Goal: Task Accomplishment & Management: Manage account settings

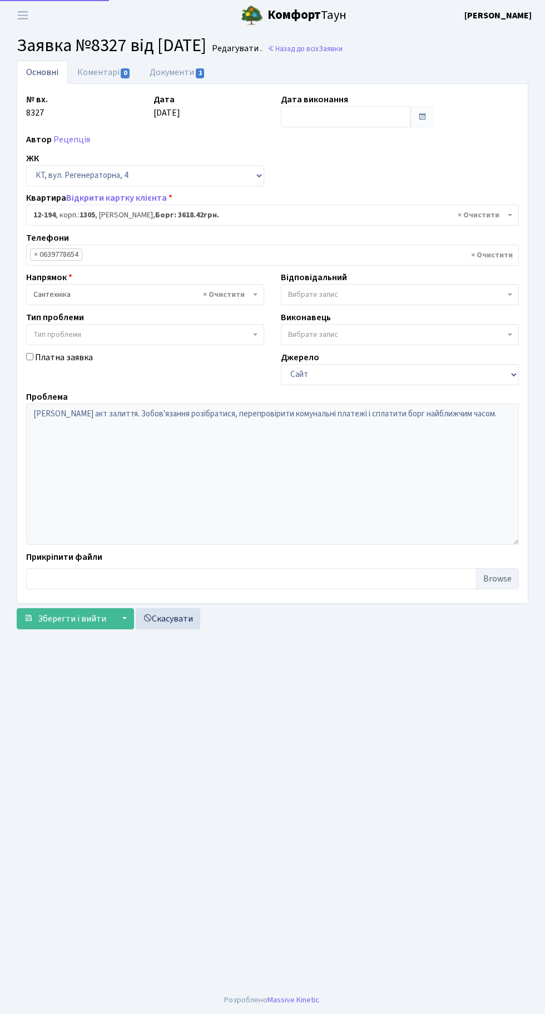
select select "7301"
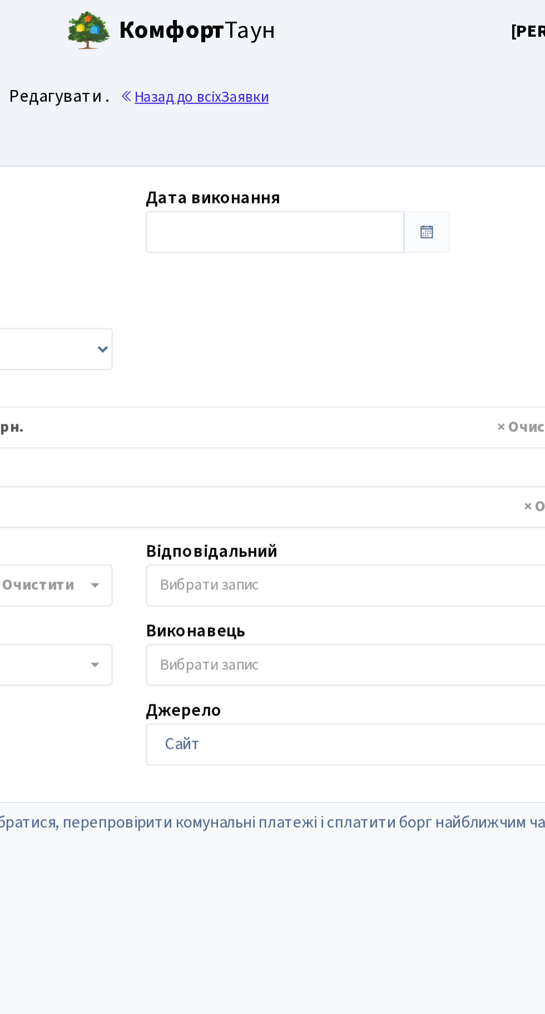
click at [342, 51] on link "Назад до всіх Заявки" at bounding box center [304, 48] width 75 height 11
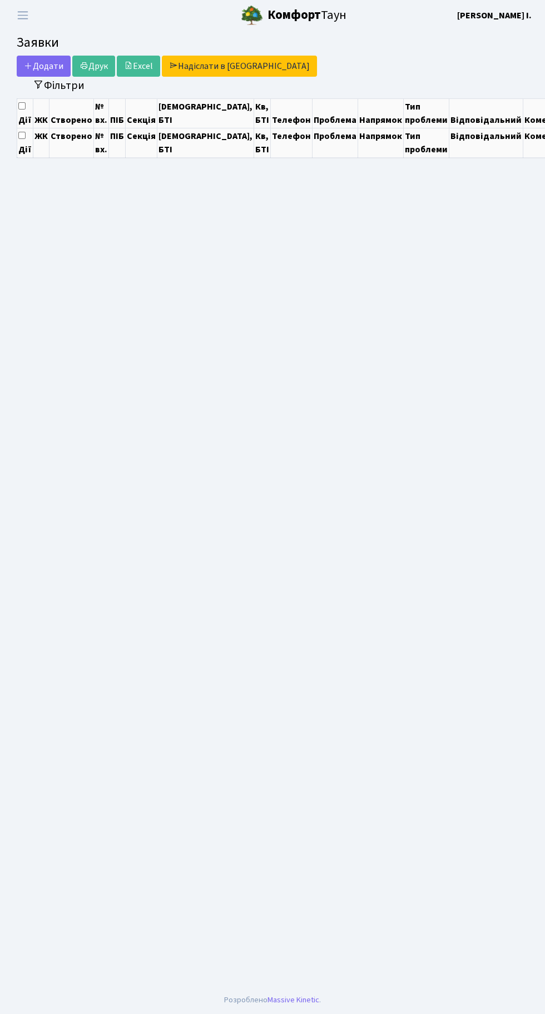
select select "25"
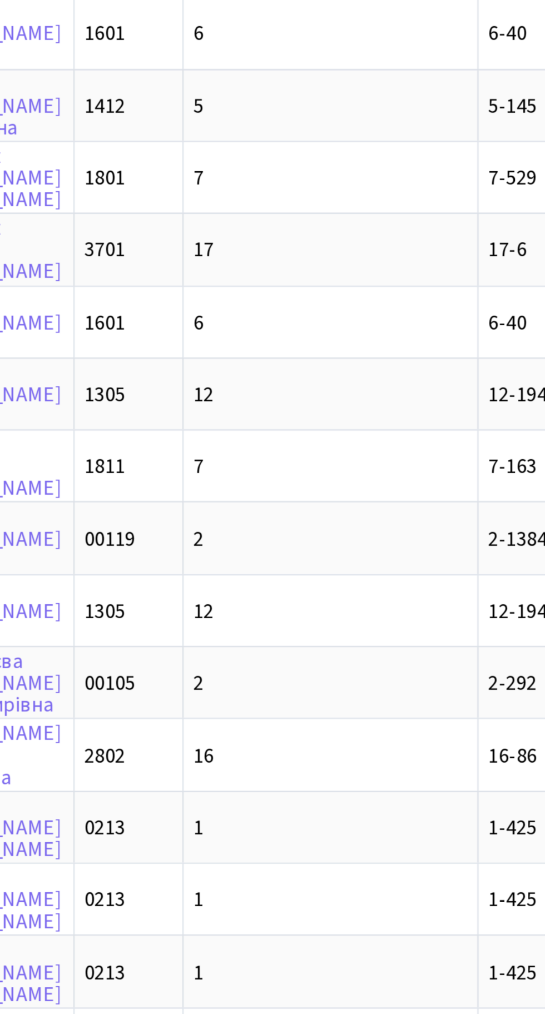
scroll to position [0, 93]
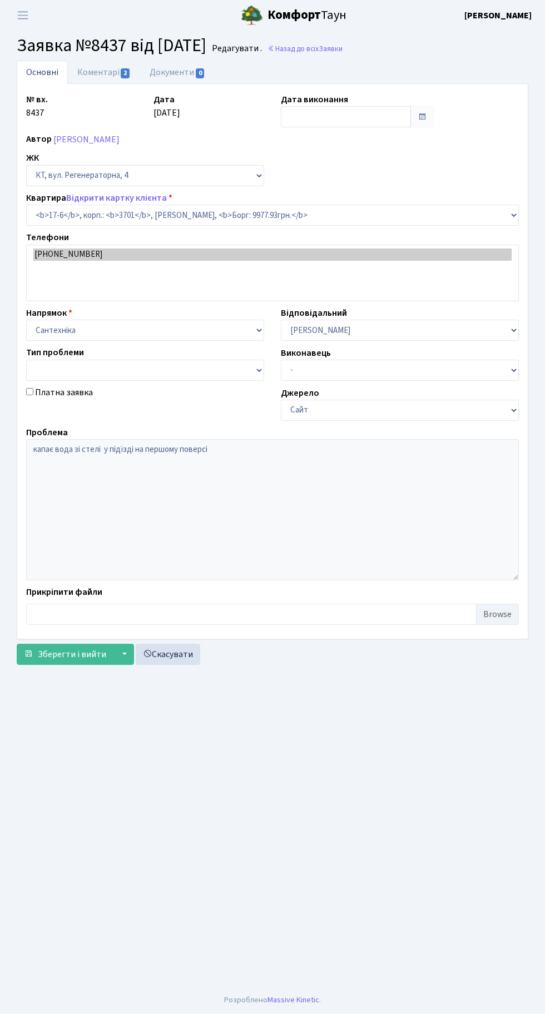
select select "8960"
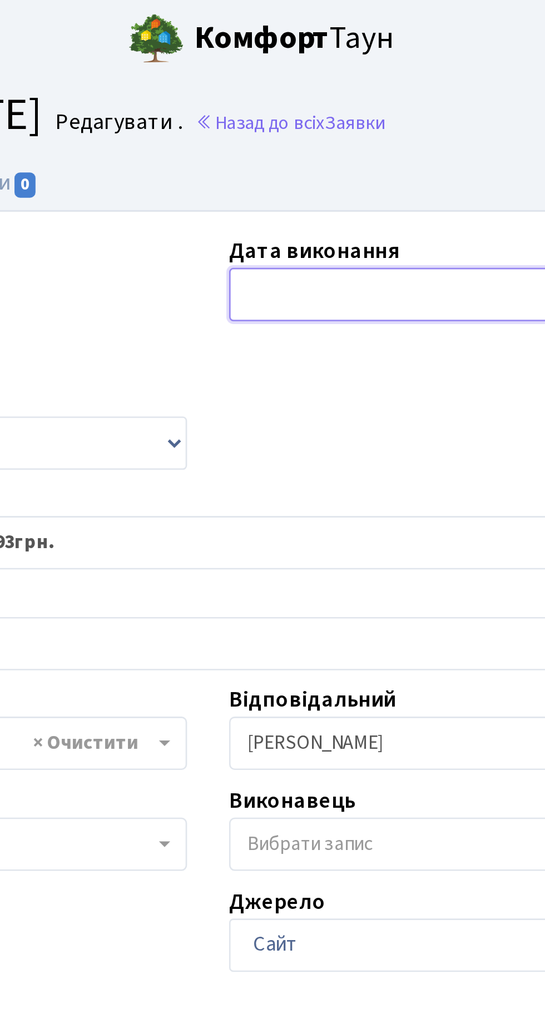
click at [308, 109] on input "text" at bounding box center [346, 116] width 130 height 21
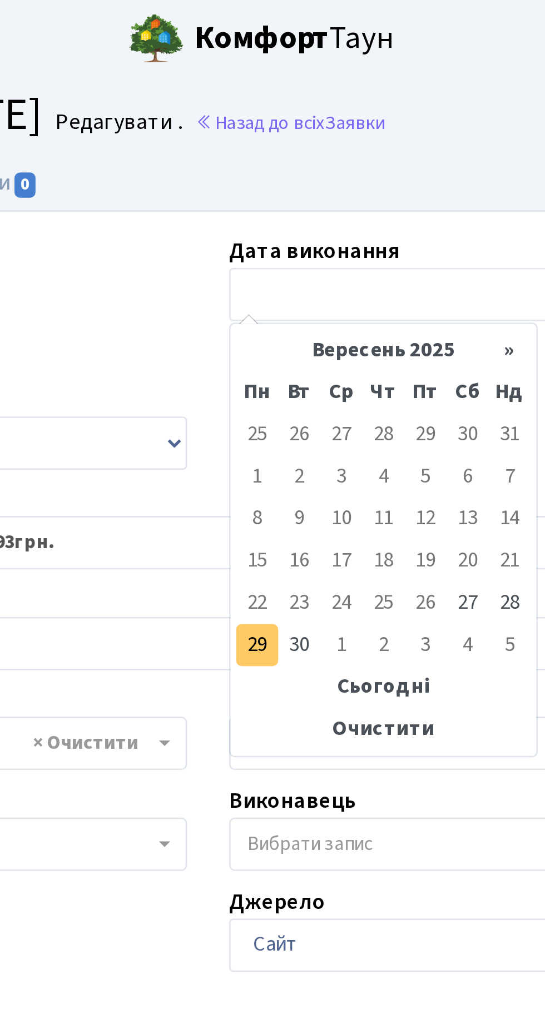
click at [292, 253] on td "29" at bounding box center [291, 255] width 17 height 17
type input "29.09.2025"
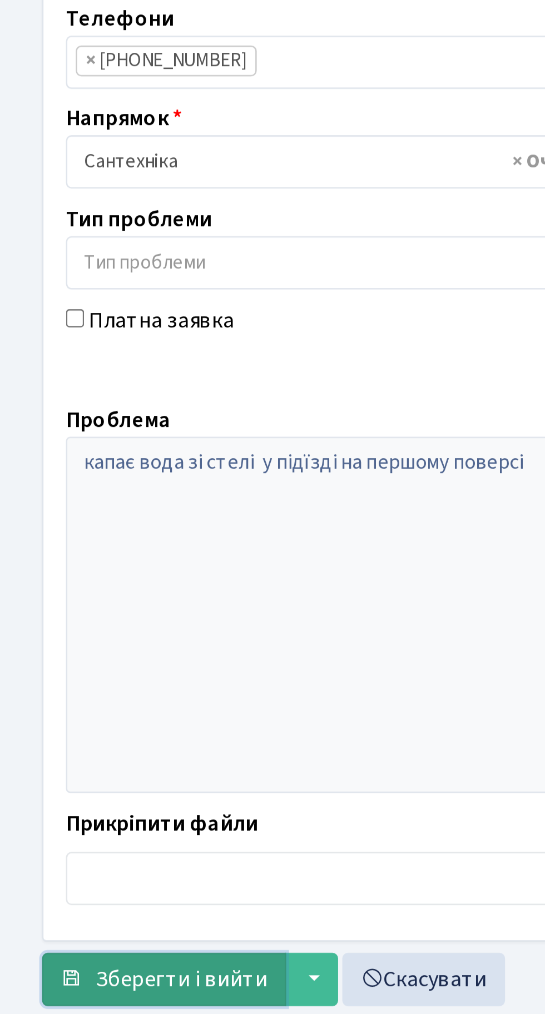
click at [70, 614] on span "Зберегти і вийти" at bounding box center [72, 618] width 68 height 12
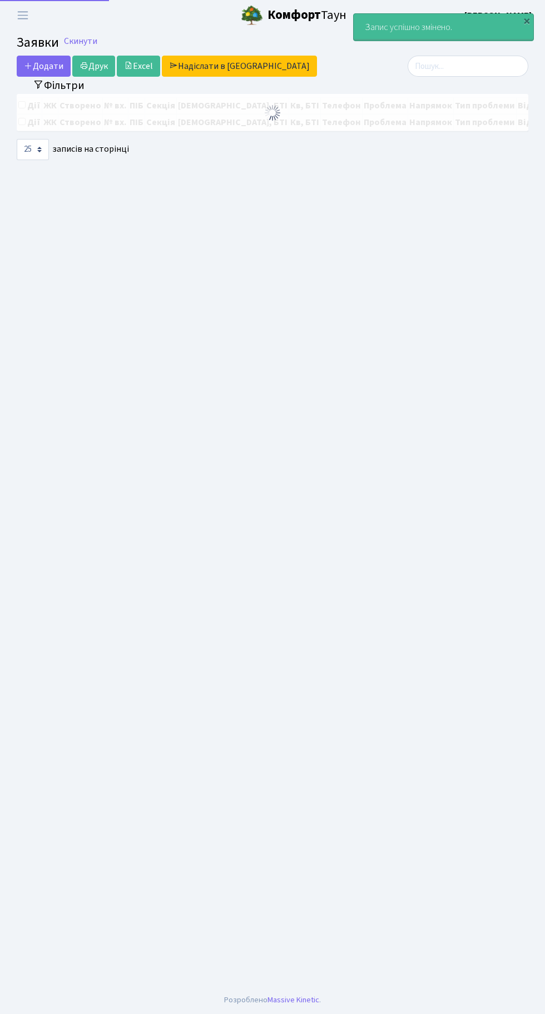
select select "25"
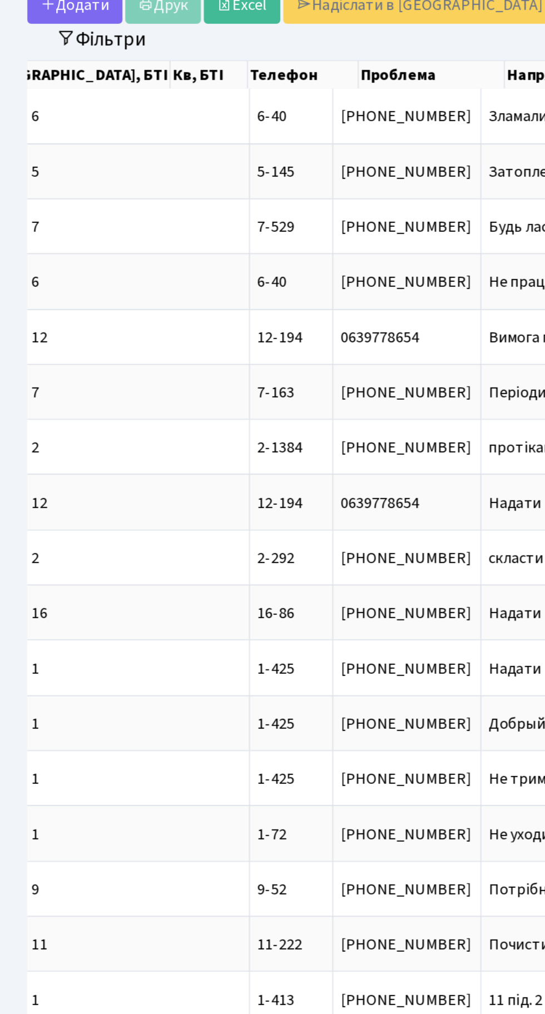
scroll to position [0, 306]
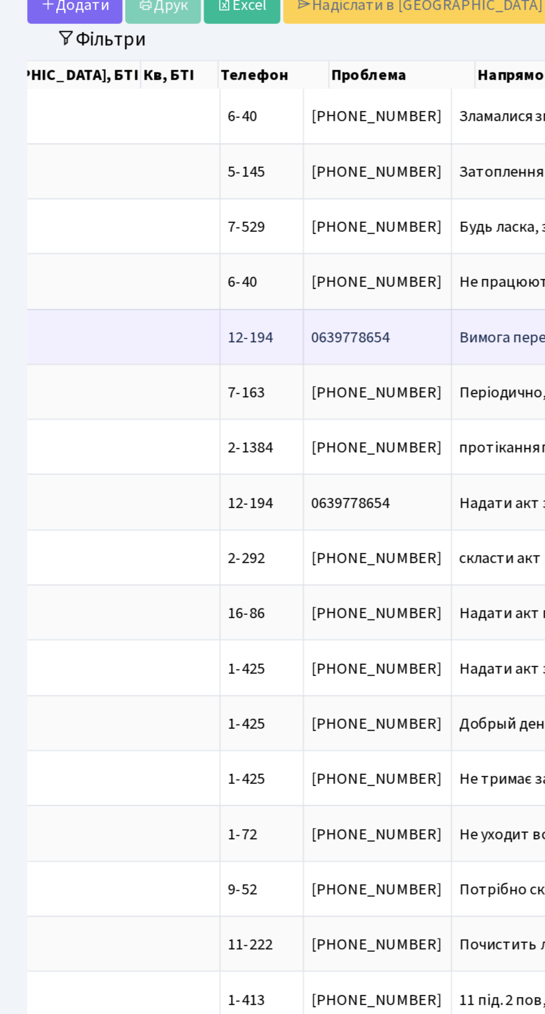
click at [257, 248] on td "Вимога перевіри[...]" at bounding box center [303, 256] width 92 height 31
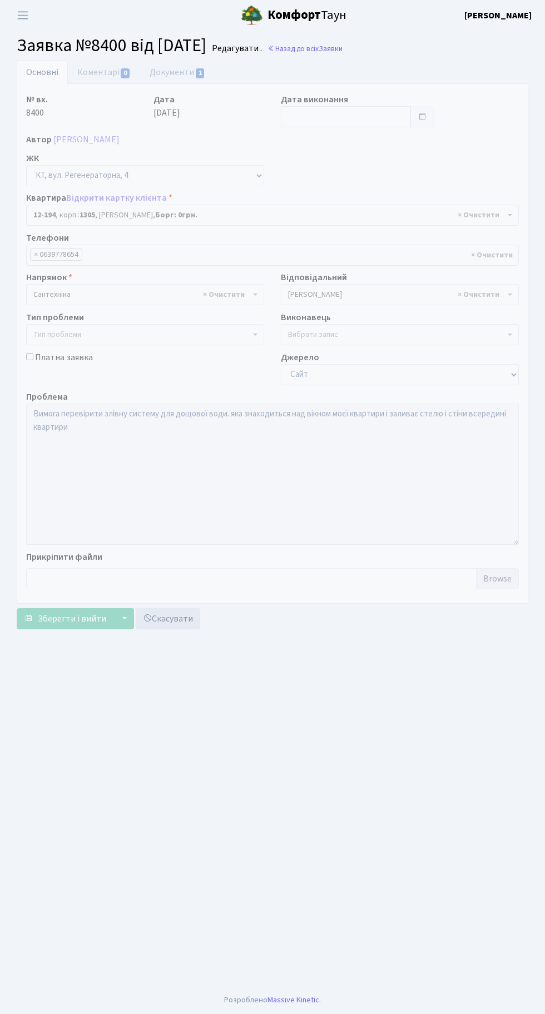
select select "7301"
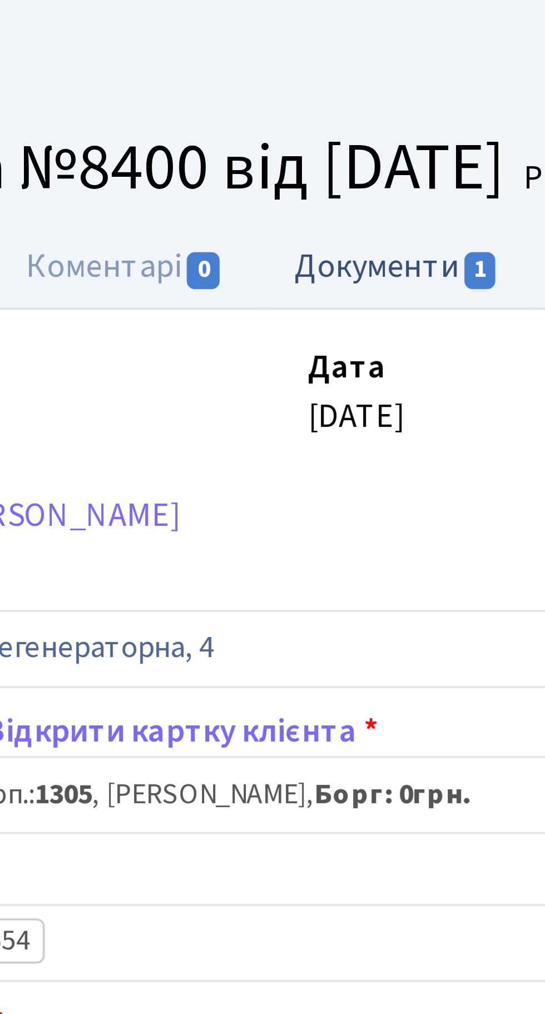
click at [175, 72] on link "Документи 1" at bounding box center [177, 72] width 74 height 23
select select "25"
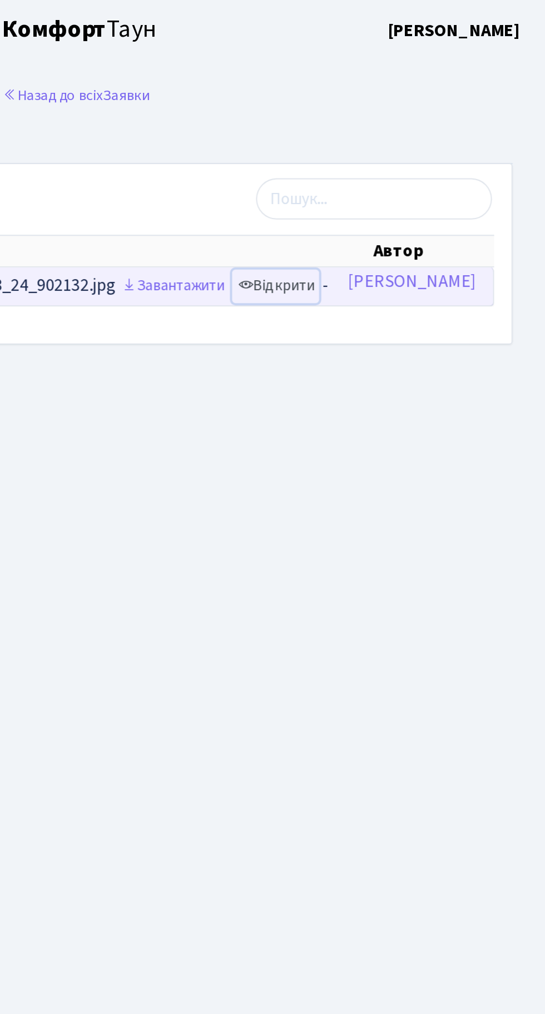
click at [418, 145] on link "Відкрити" at bounding box center [407, 146] width 44 height 17
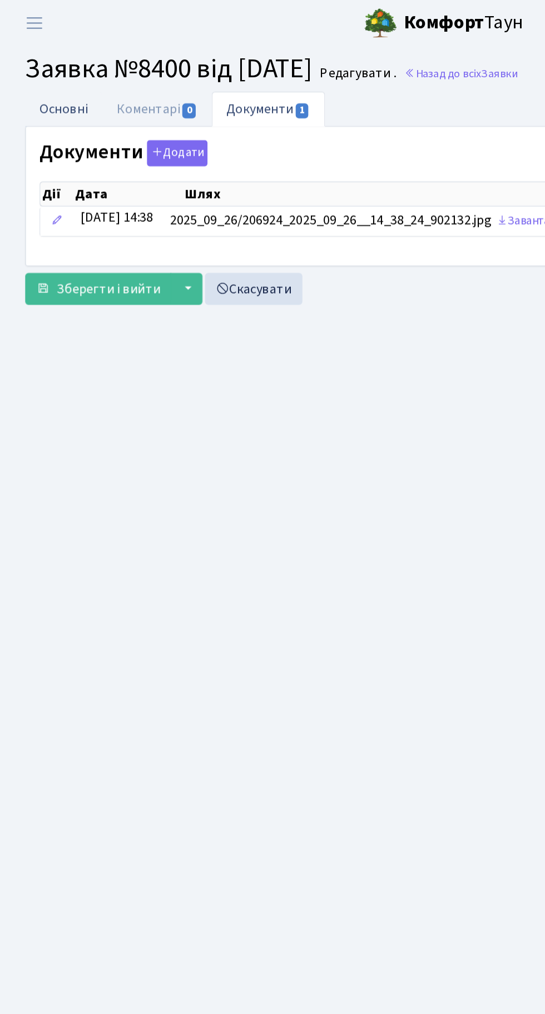
click at [46, 69] on link "Основні" at bounding box center [42, 72] width 51 height 23
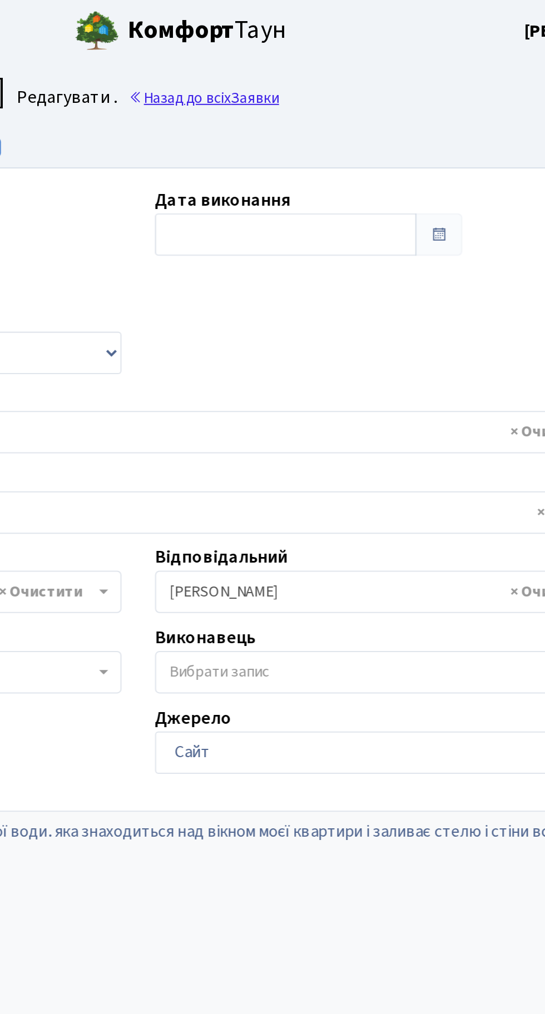
click at [342, 51] on link "Назад до всіх Заявки" at bounding box center [304, 48] width 75 height 11
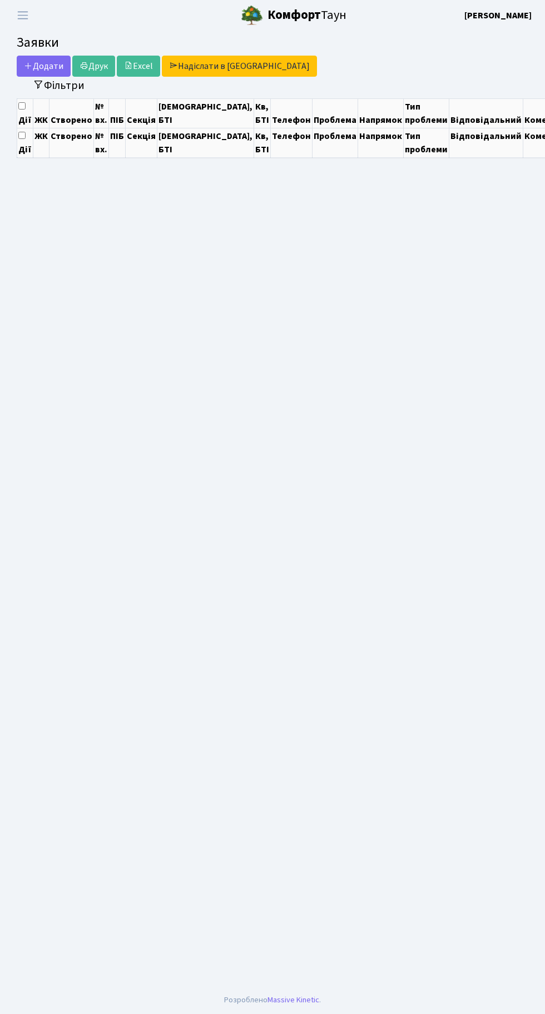
select select "25"
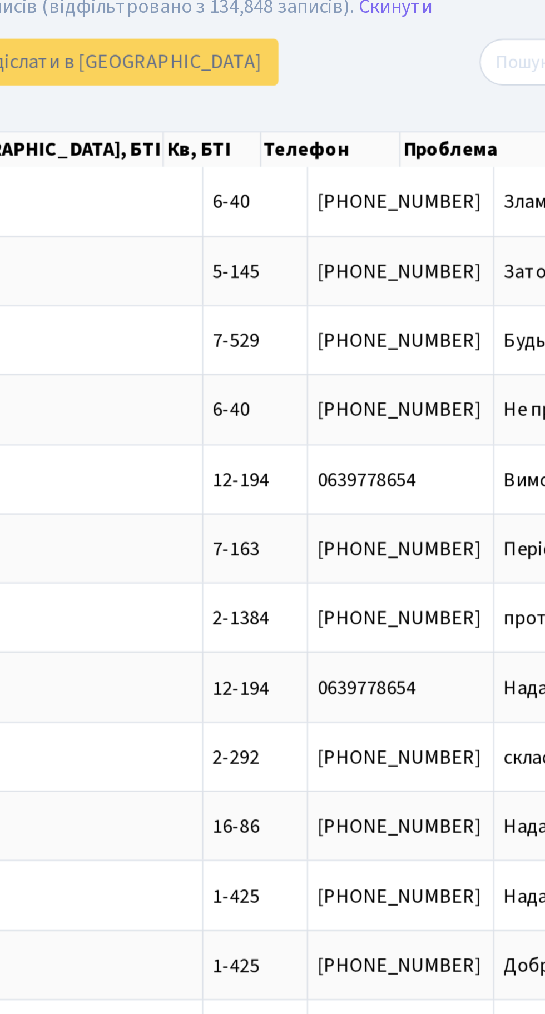
scroll to position [0, 170]
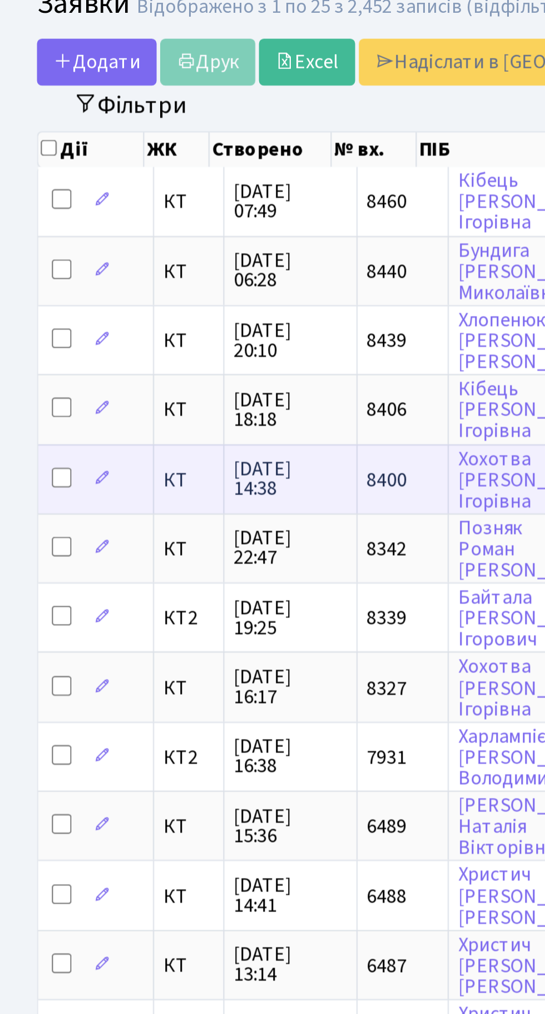
click at [24, 253] on input "checkbox" at bounding box center [27, 256] width 9 height 9
checkbox input "true"
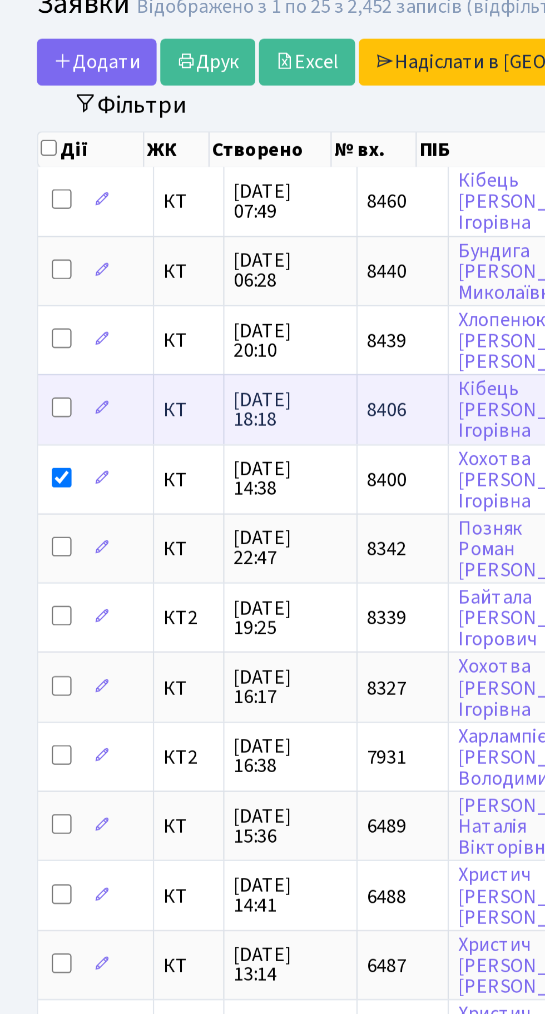
click at [28, 220] on input "checkbox" at bounding box center [27, 224] width 9 height 9
checkbox input "true"
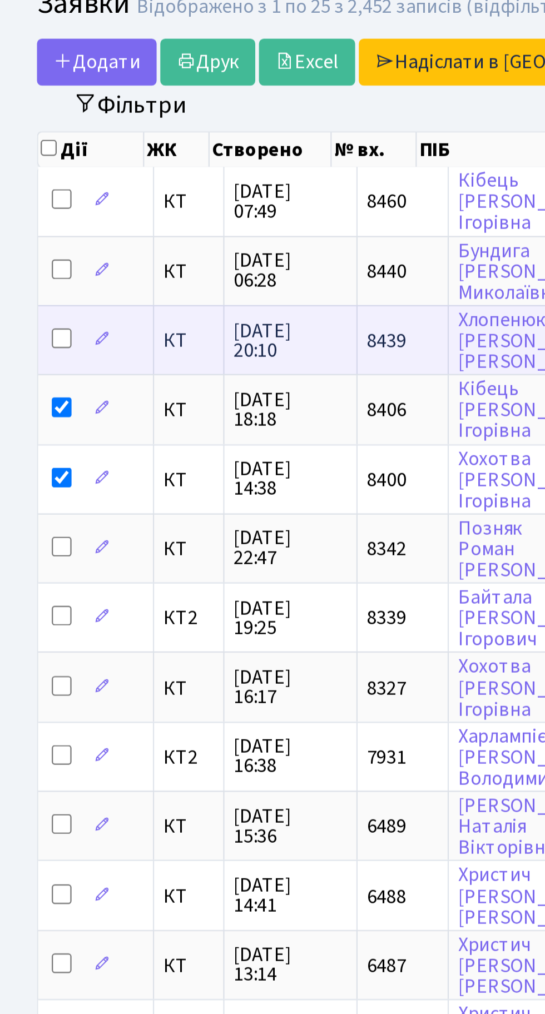
click at [29, 189] on input "checkbox" at bounding box center [27, 193] width 9 height 9
checkbox input "true"
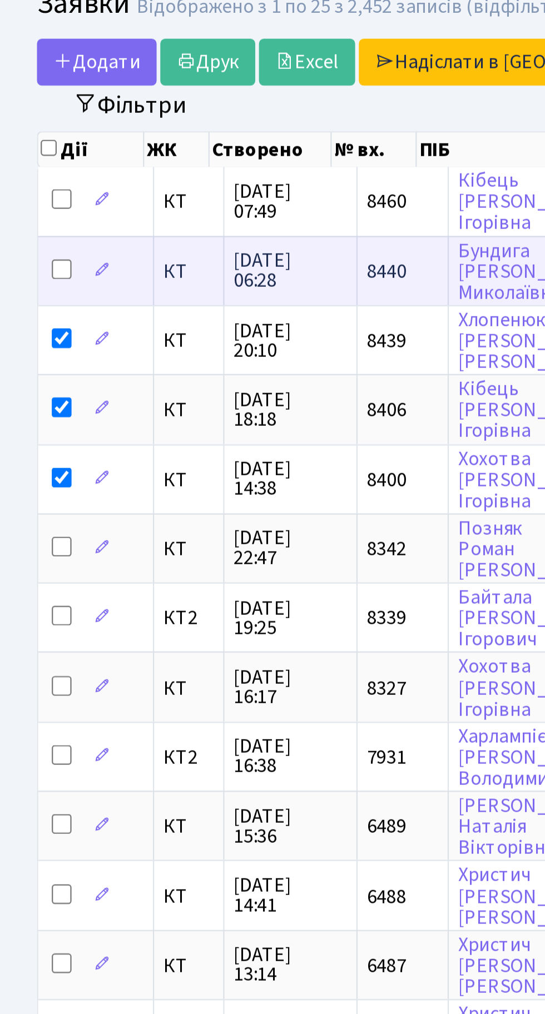
click at [27, 159] on input "checkbox" at bounding box center [27, 162] width 9 height 9
checkbox input "true"
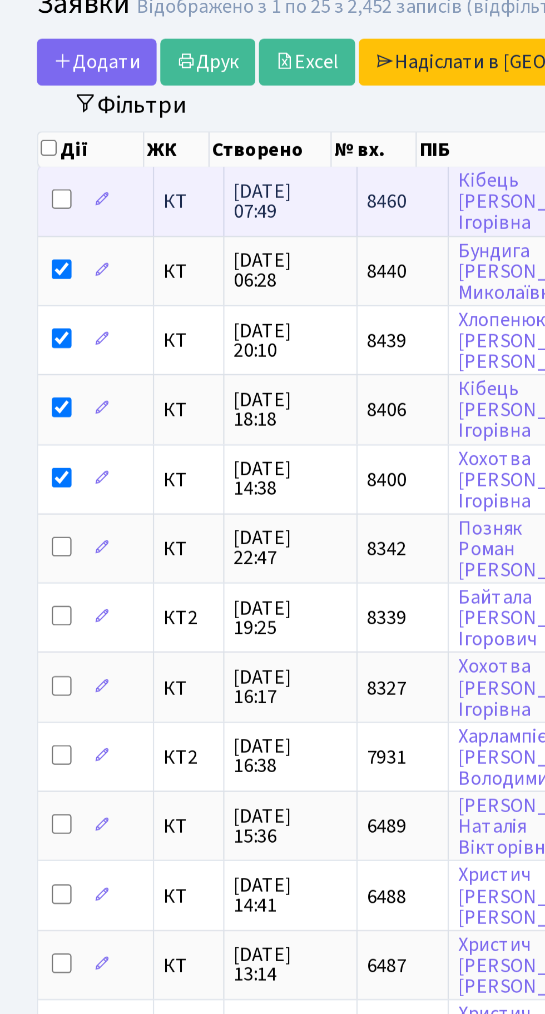
click at [29, 127] on input "checkbox" at bounding box center [27, 130] width 9 height 9
checkbox input "true"
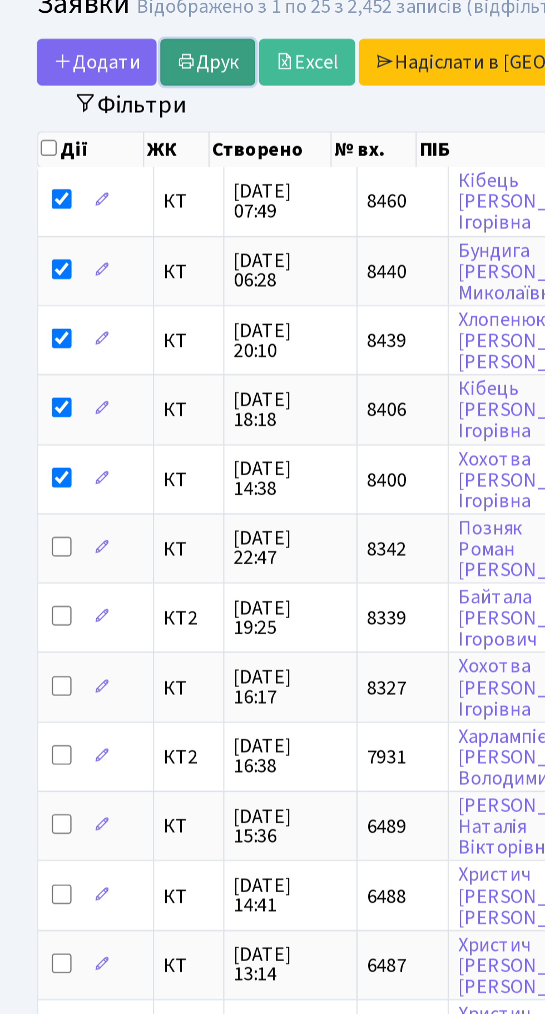
click at [95, 63] on link "Друк" at bounding box center [93, 68] width 43 height 21
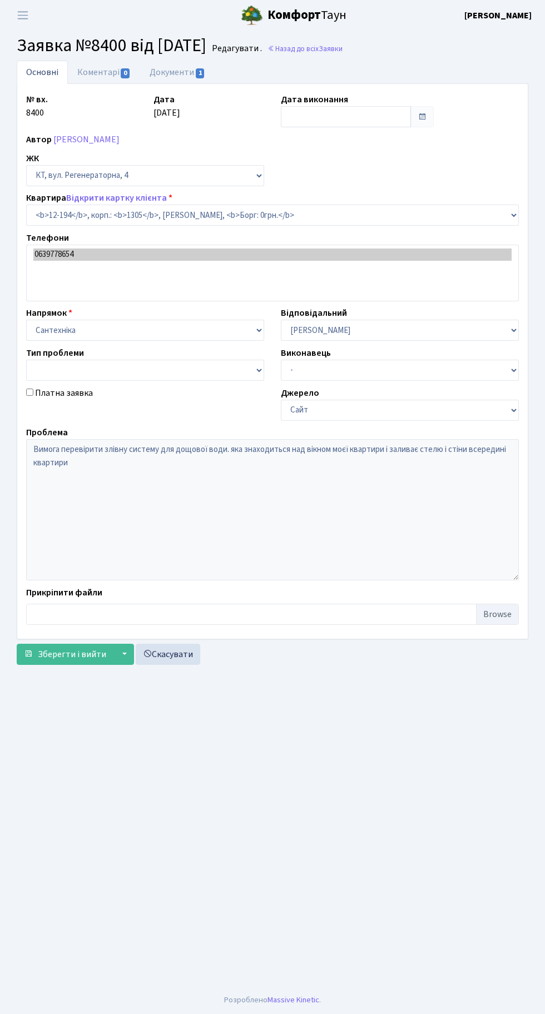
select select "7301"
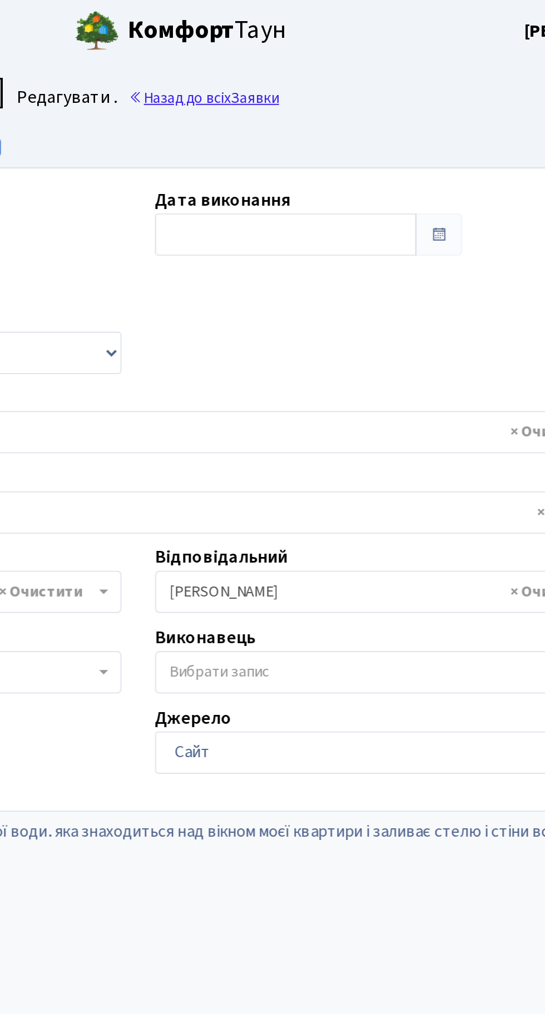
click at [336, 45] on link "Назад до всіх Заявки" at bounding box center [304, 48] width 75 height 11
click at [336, 51] on link "Назад до всіх Заявки" at bounding box center [304, 48] width 75 height 11
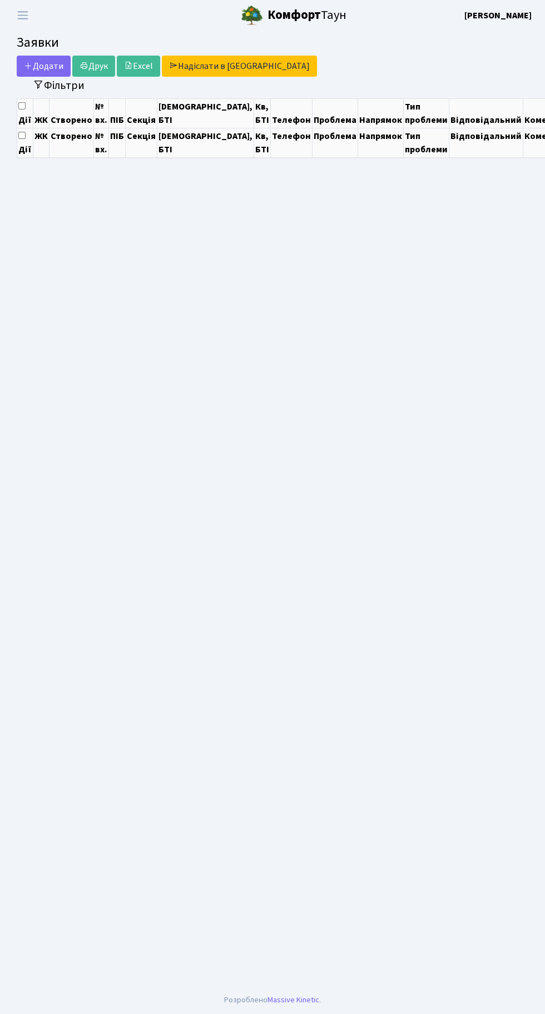
select select "25"
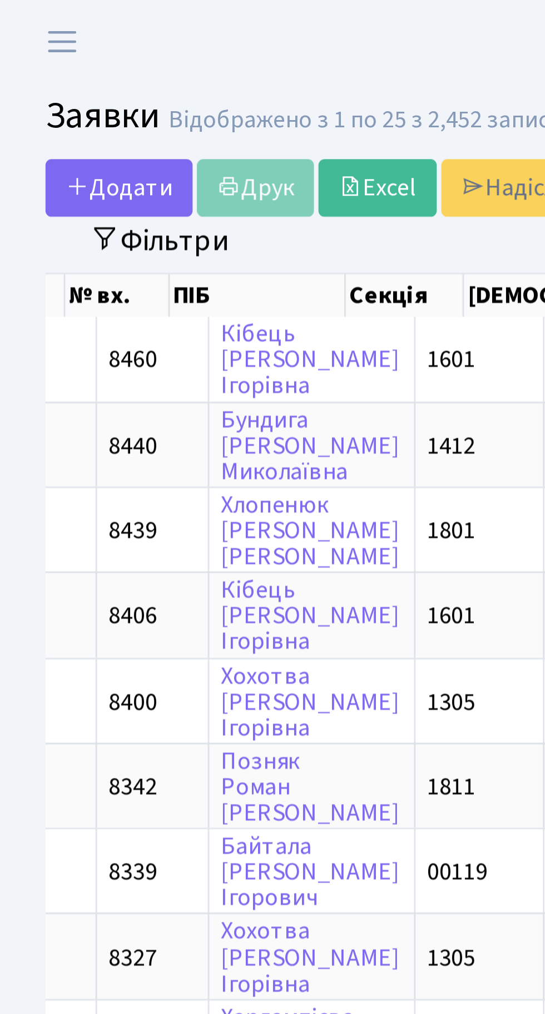
click at [88, 23] on header "Комфорт Таун Тихонов М. І. Мій обліковий запис Вийти" at bounding box center [272, 15] width 545 height 31
click at [101, 27] on header "Комфорт Таун Тихонов М. І. Мій обліковий запис Вийти" at bounding box center [272, 15] width 545 height 31
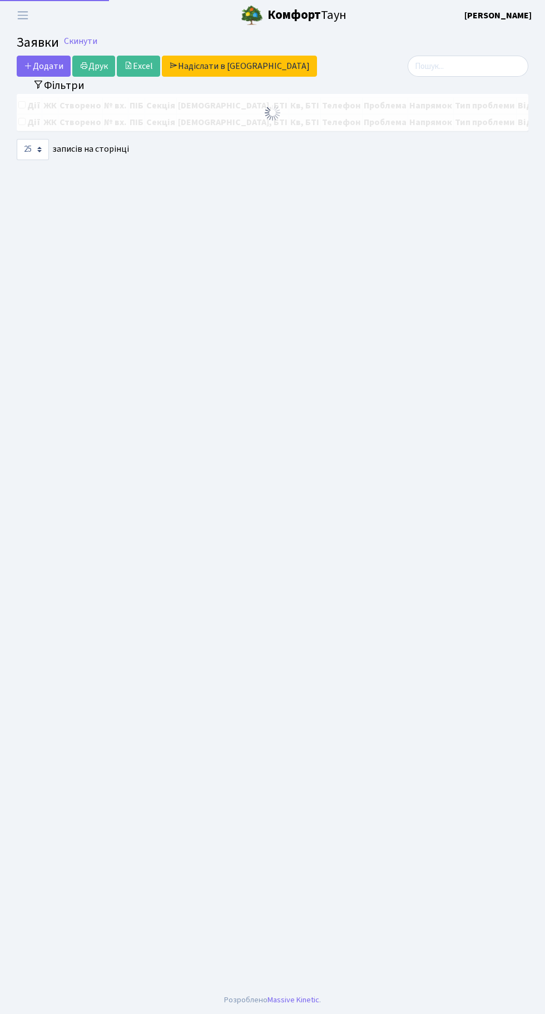
select select "25"
